Goal: Task Accomplishment & Management: Manage account settings

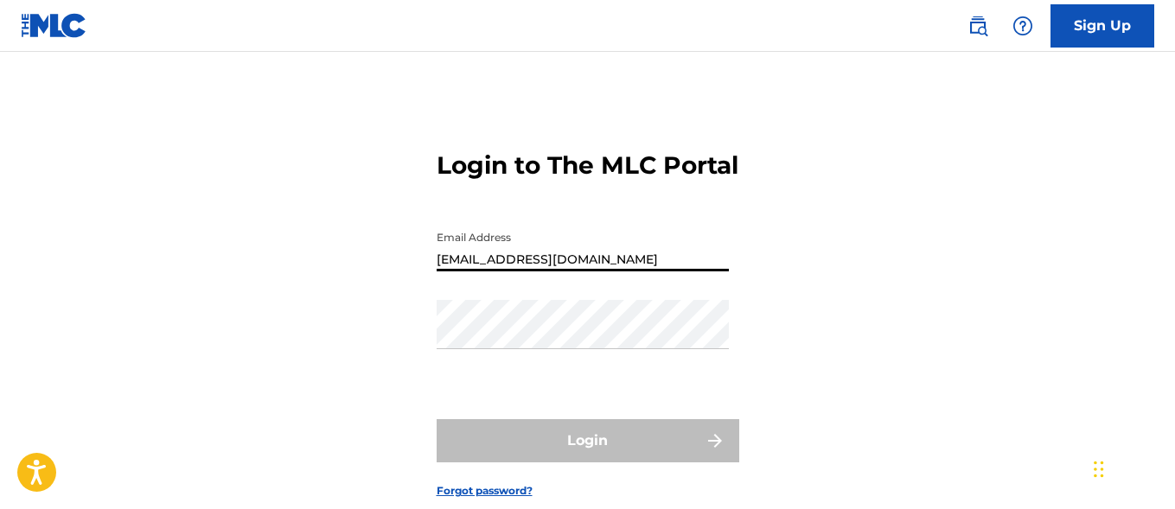
type input "[EMAIL_ADDRESS][DOMAIN_NAME]"
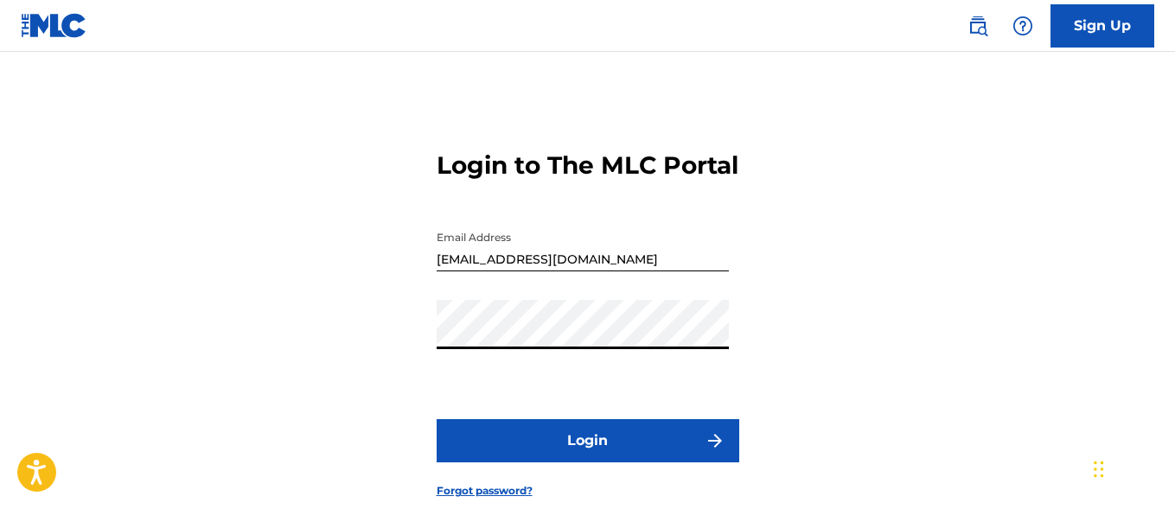
click at [587, 463] on button "Login" at bounding box center [588, 440] width 303 height 43
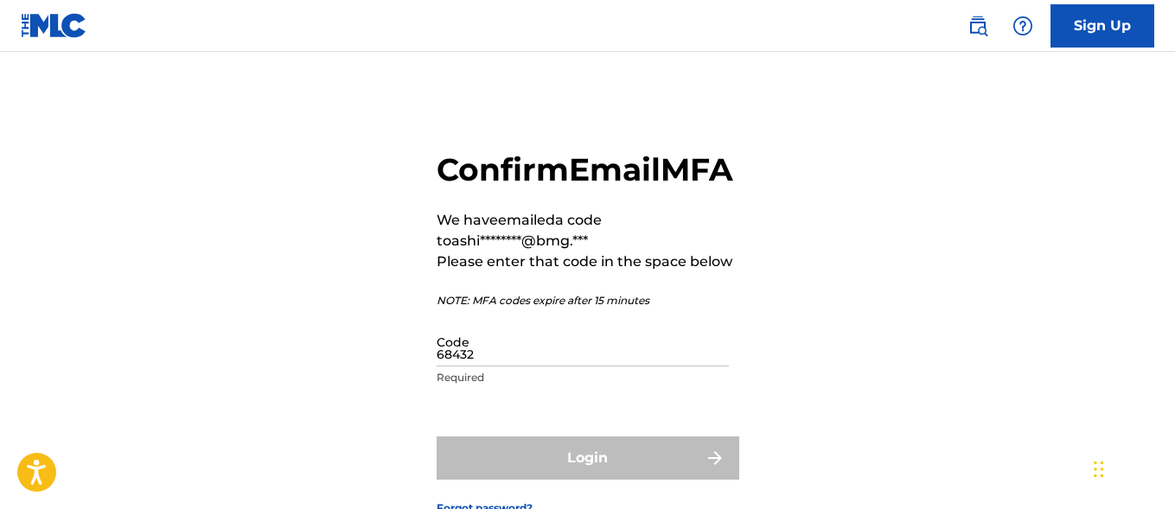
type input "684324"
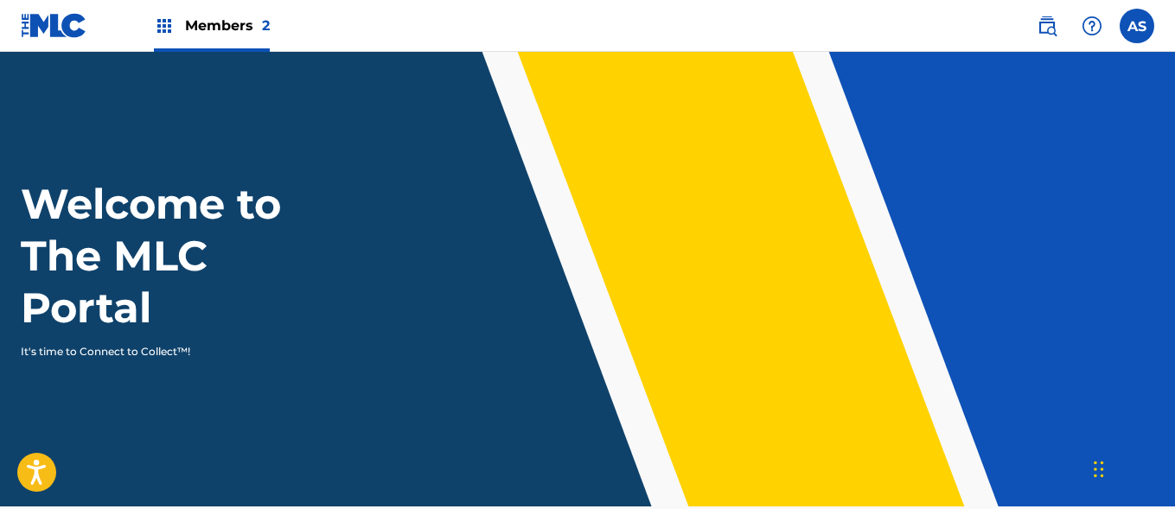
click at [164, 26] on img at bounding box center [164, 26] width 21 height 21
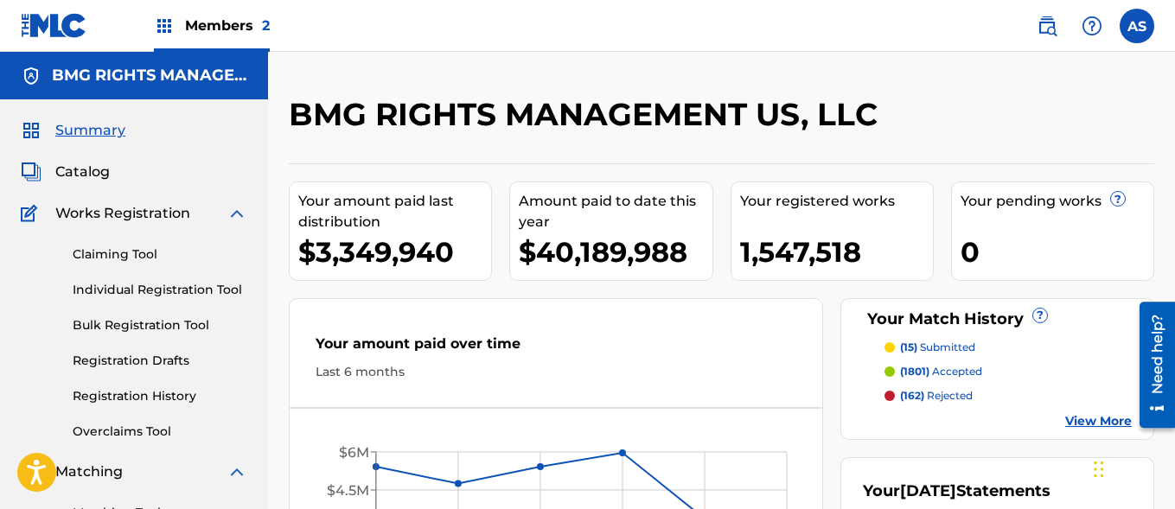
scroll to position [375, 0]
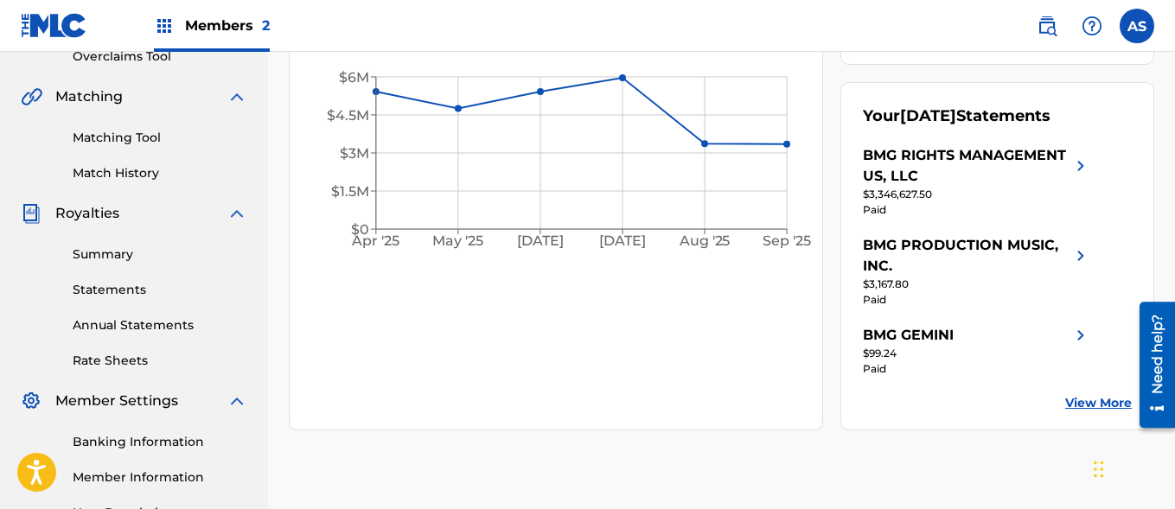
click at [160, 254] on link "Summary" at bounding box center [160, 255] width 175 height 18
